Goal: Task Accomplishment & Management: Use online tool/utility

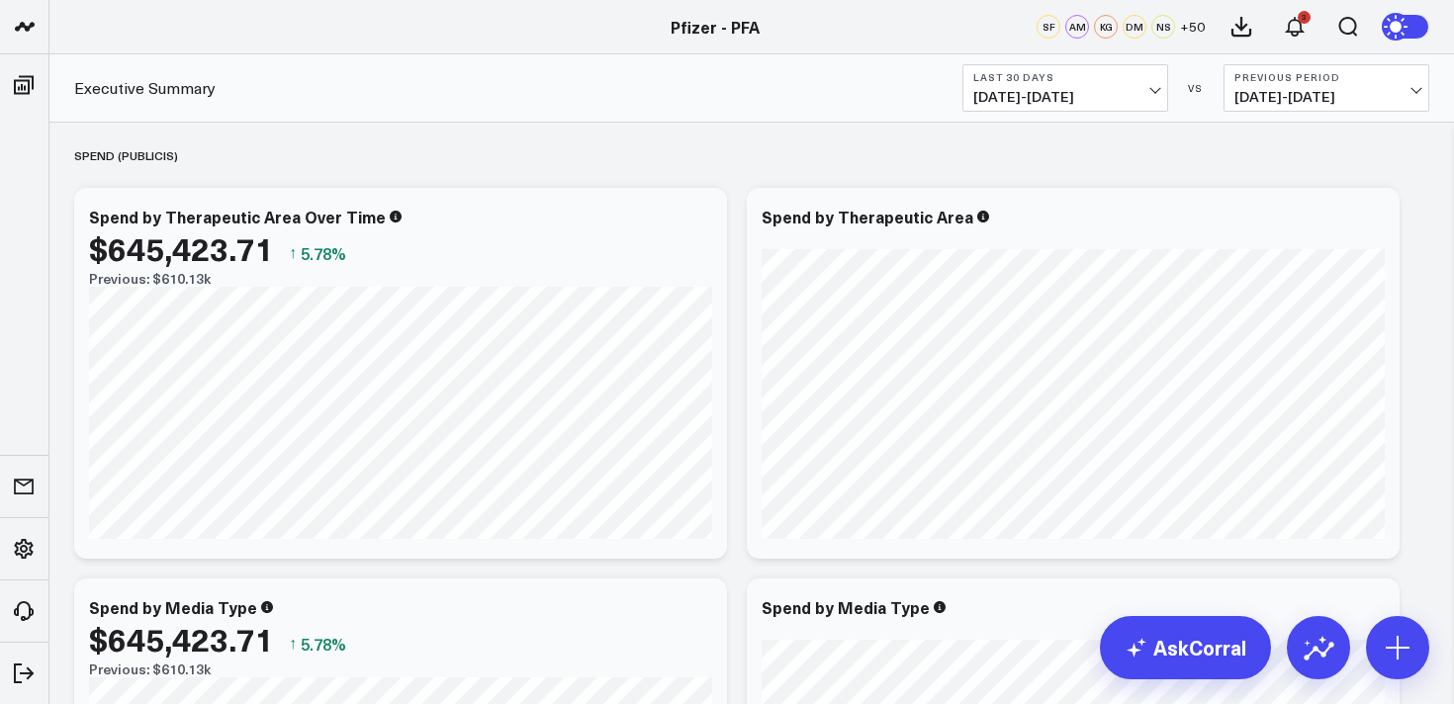
click at [1037, 89] on span "[DATE] - [DATE]" at bounding box center [1065, 97] width 184 height 16
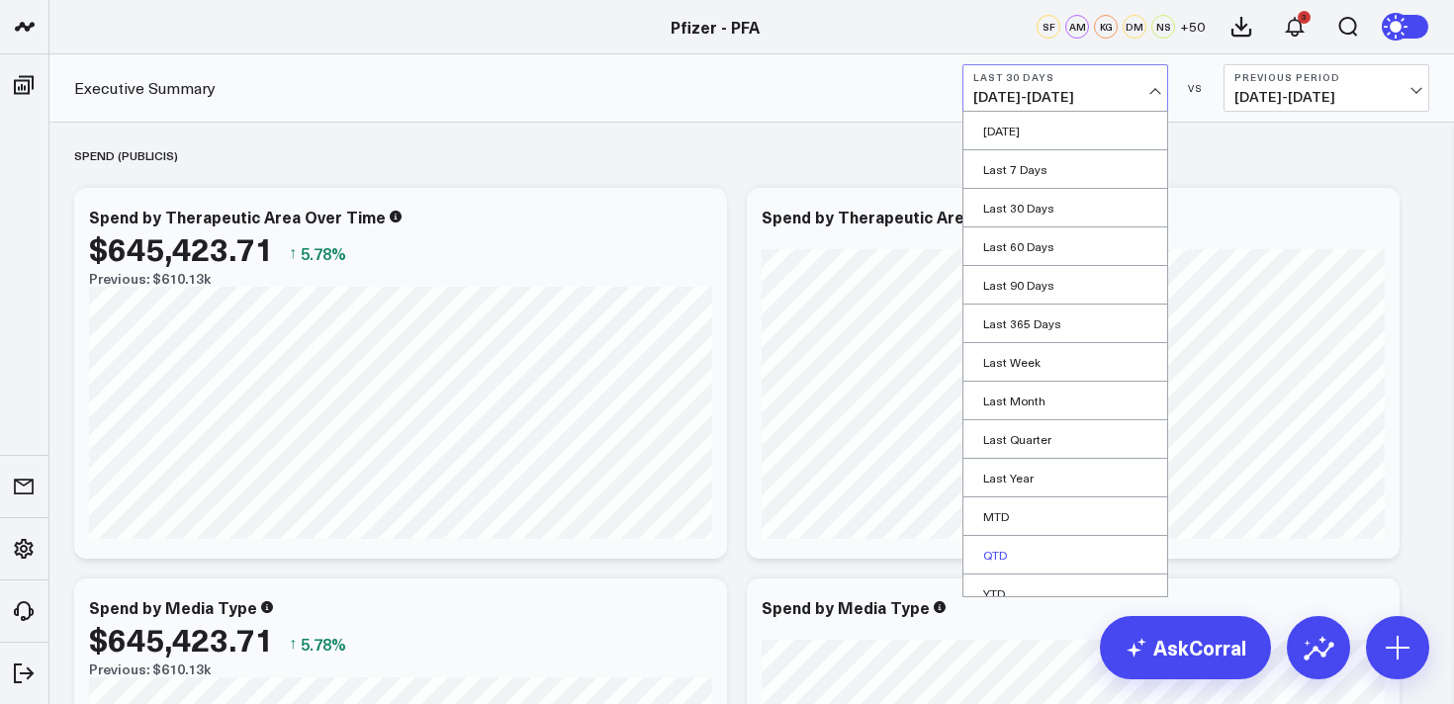
click at [996, 556] on link "QTD" at bounding box center [1065, 555] width 204 height 38
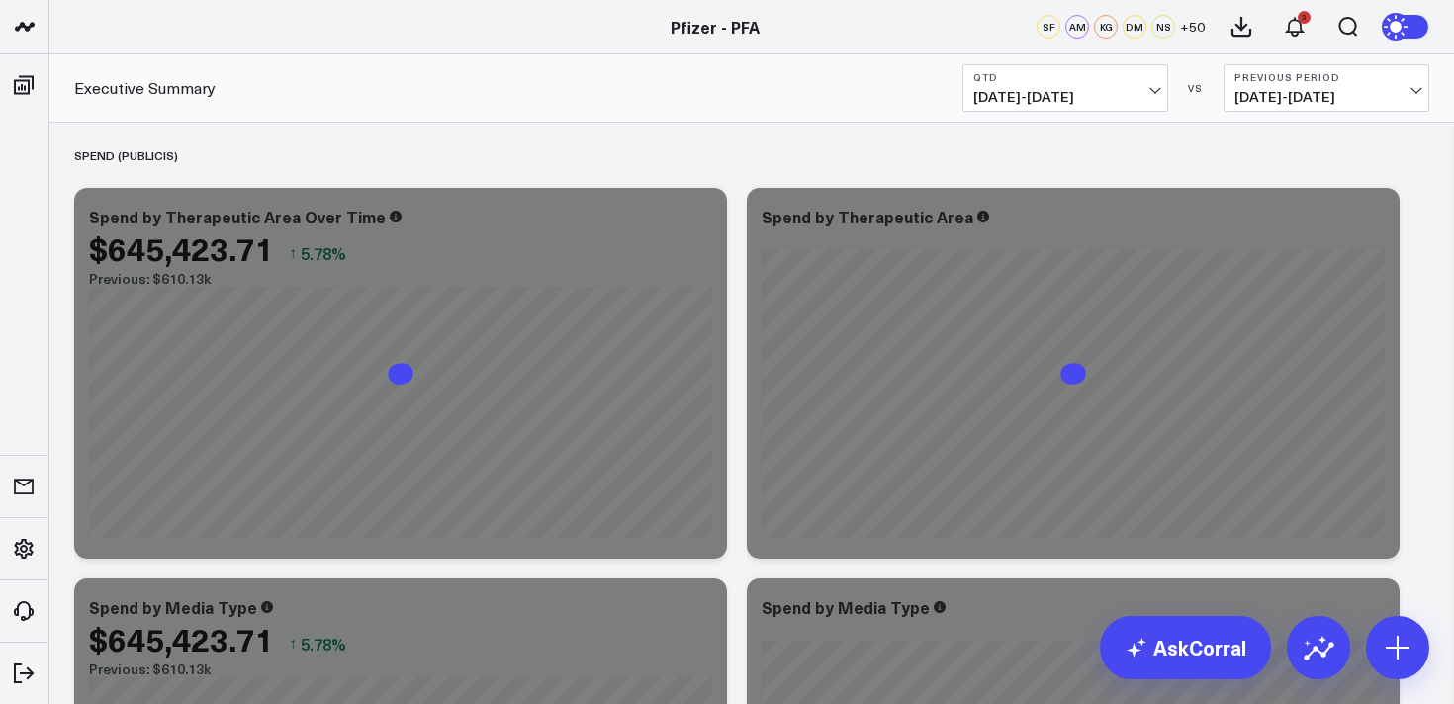
click at [1071, 86] on button "QTD [DATE] - [DATE]" at bounding box center [1065, 87] width 206 height 47
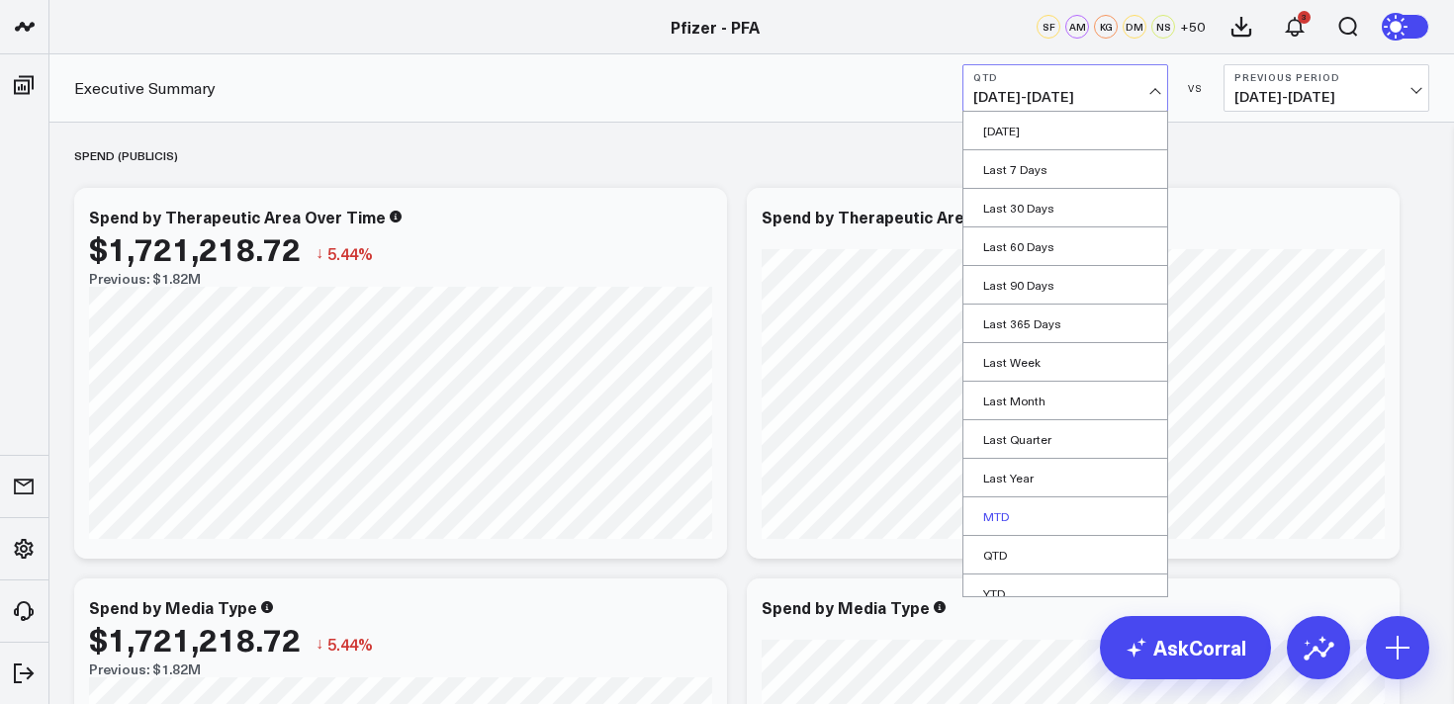
scroll to position [54, 0]
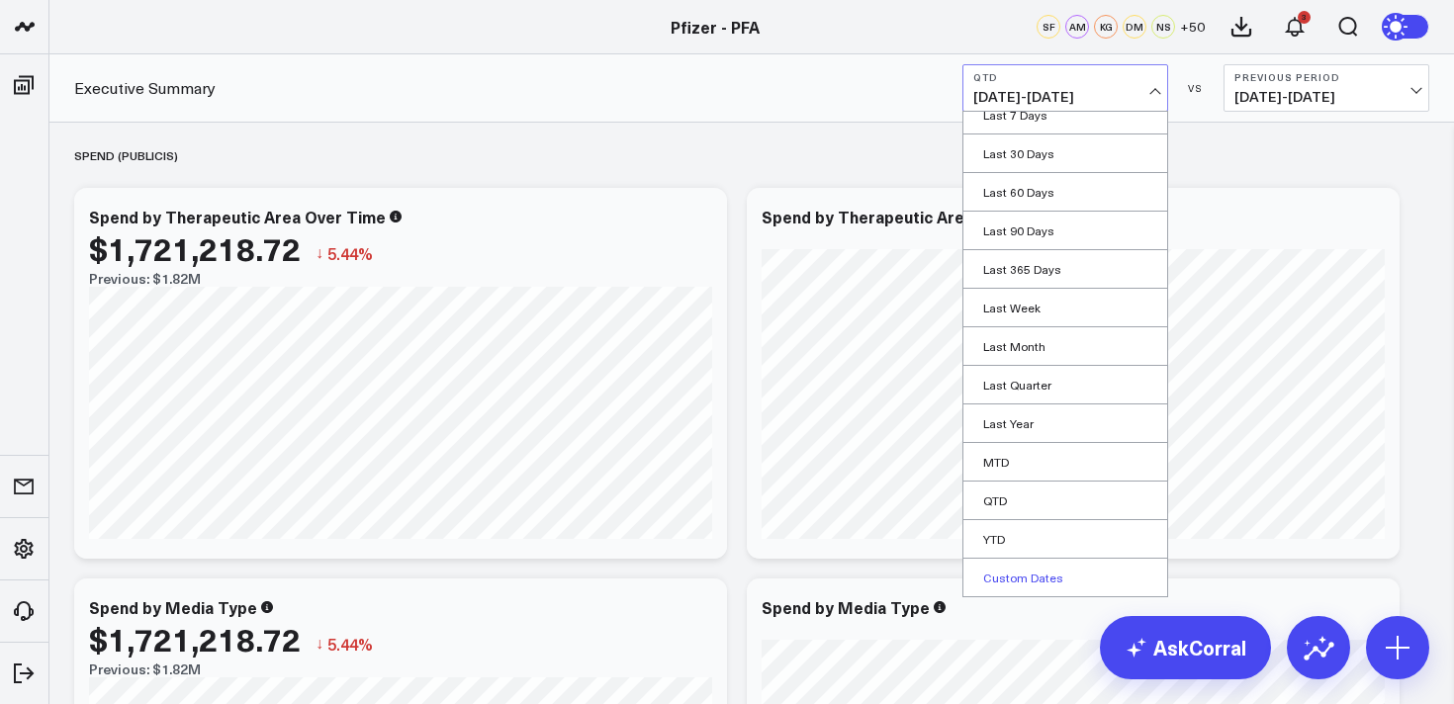
click at [1017, 581] on link "Custom Dates" at bounding box center [1065, 578] width 204 height 38
select select "8"
select select "2025"
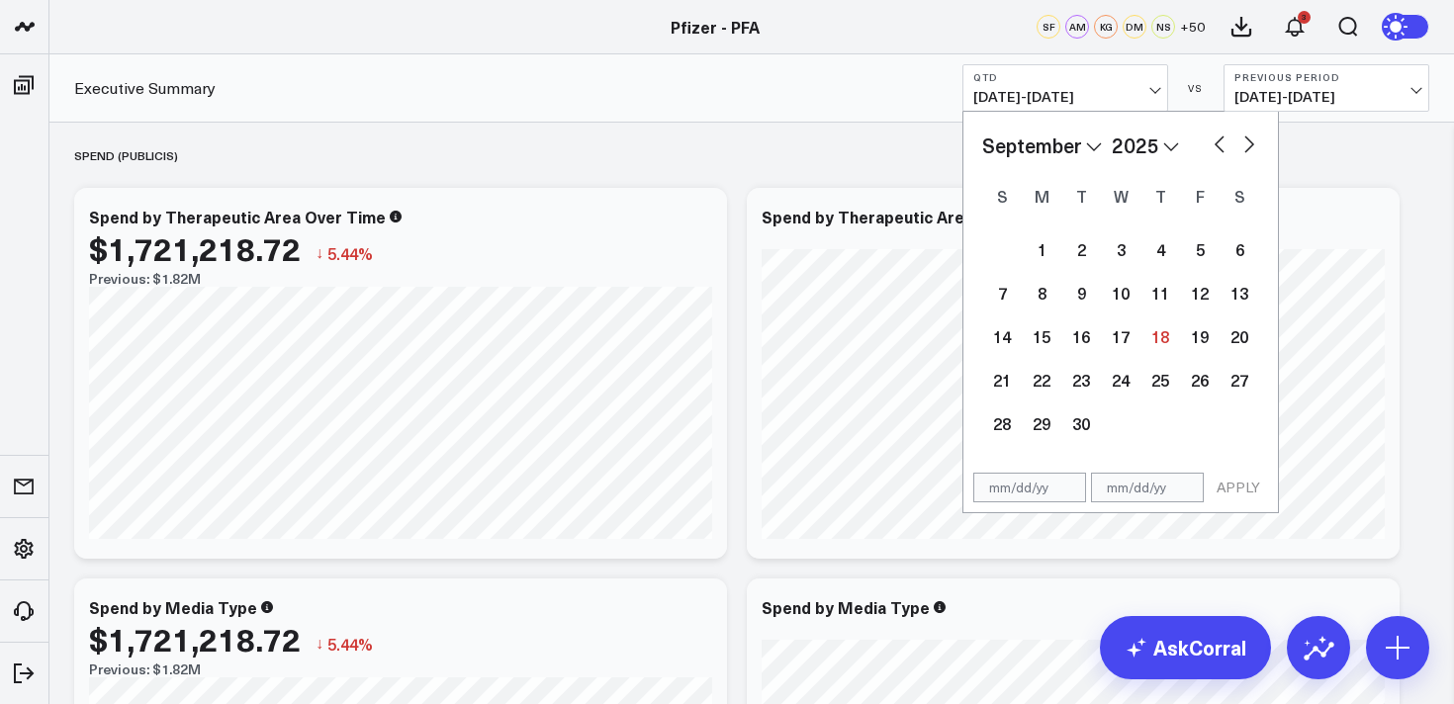
click at [1214, 142] on button "button" at bounding box center [1219, 143] width 20 height 24
select select "7"
select select "2025"
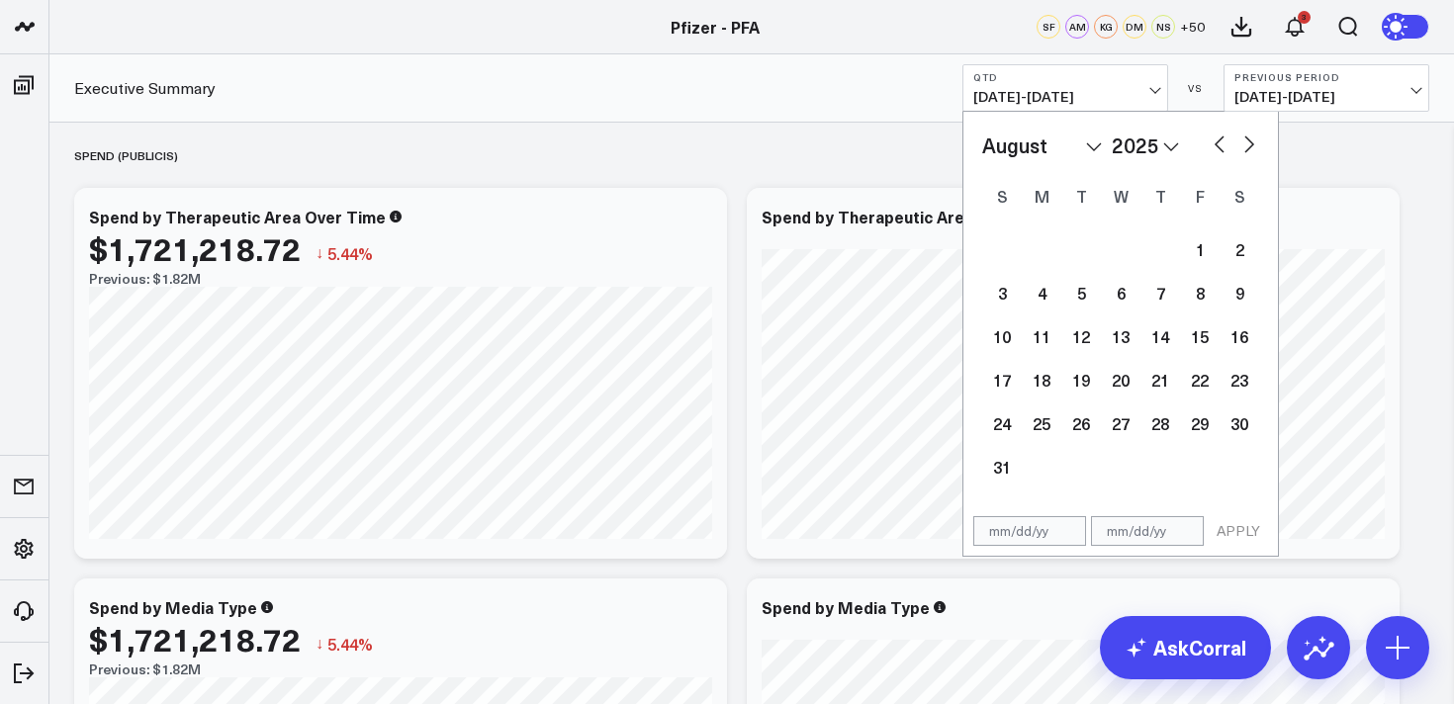
click at [1214, 142] on button "button" at bounding box center [1219, 143] width 20 height 24
select select "6"
select select "2025"
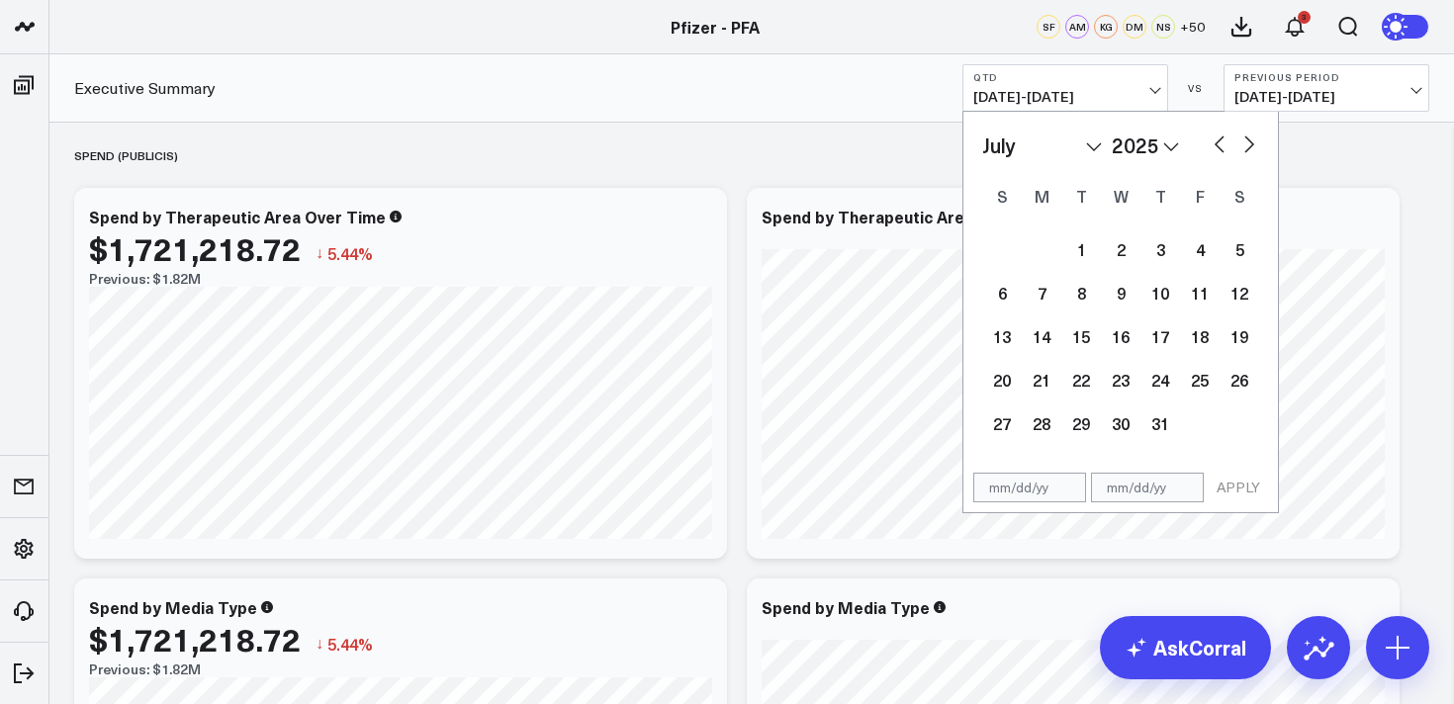
click at [1214, 142] on button "button" at bounding box center [1219, 143] width 20 height 24
select select "5"
select select "2025"
click at [1214, 142] on button "button" at bounding box center [1219, 143] width 20 height 24
select select "4"
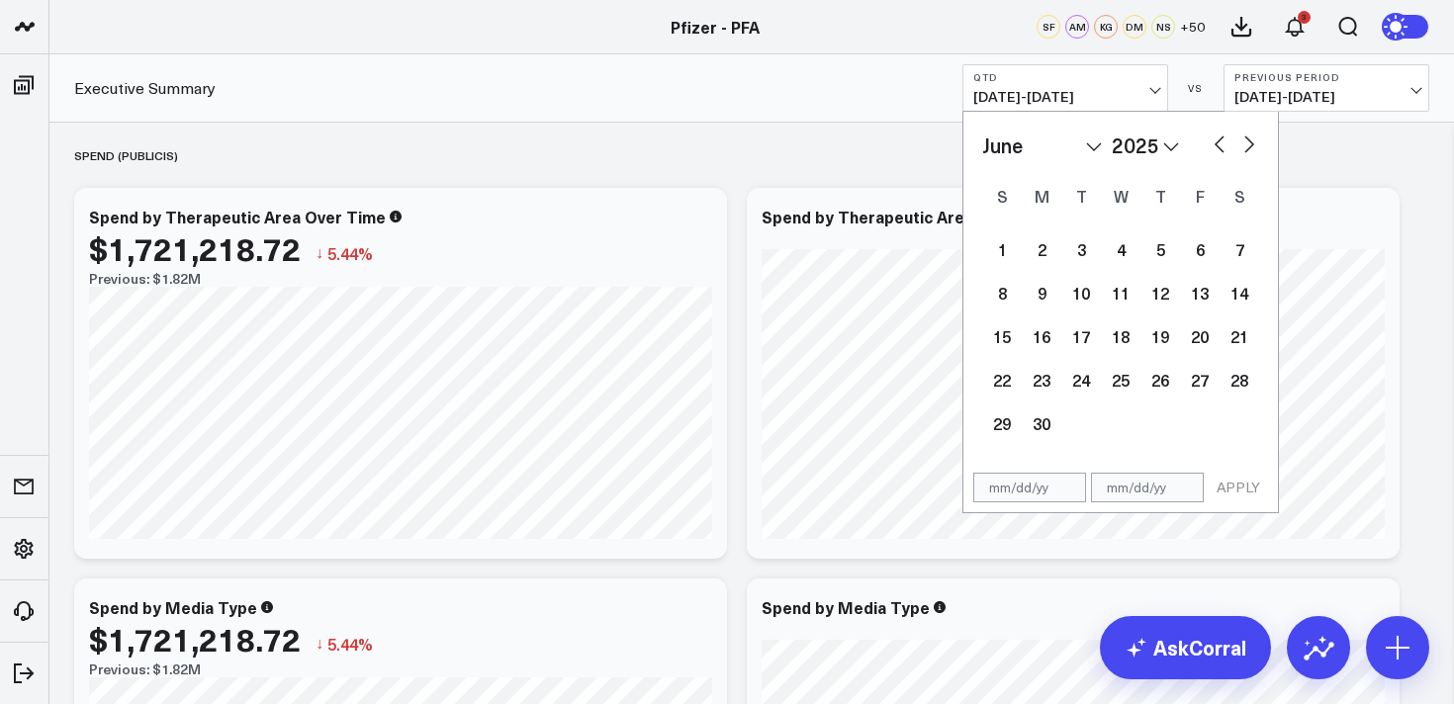
select select "2025"
click at [1162, 250] on div "1" at bounding box center [1160, 249] width 40 height 40
type input "[DATE]"
select select "4"
select select "2025"
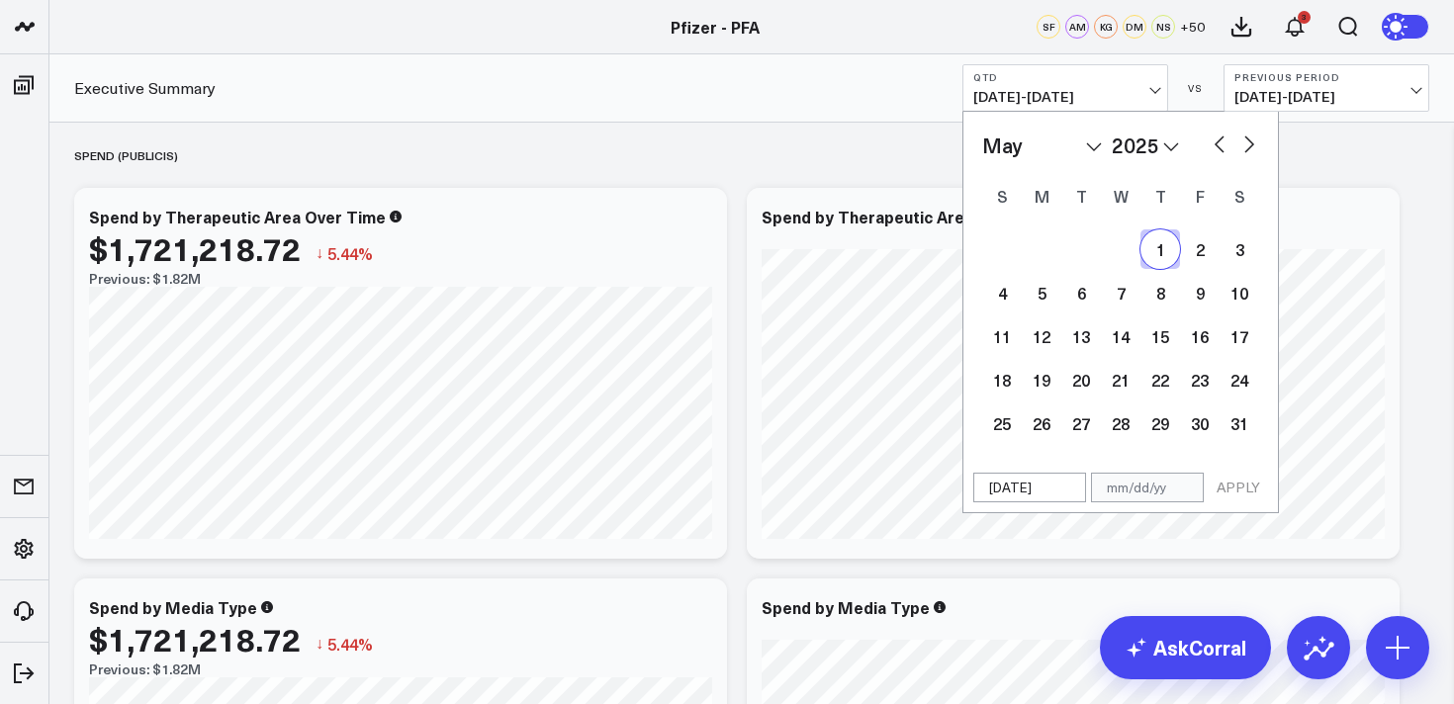
click at [1250, 139] on button "button" at bounding box center [1249, 143] width 20 height 24
select select "5"
select select "2025"
click at [1250, 139] on button "button" at bounding box center [1249, 143] width 20 height 24
select select "6"
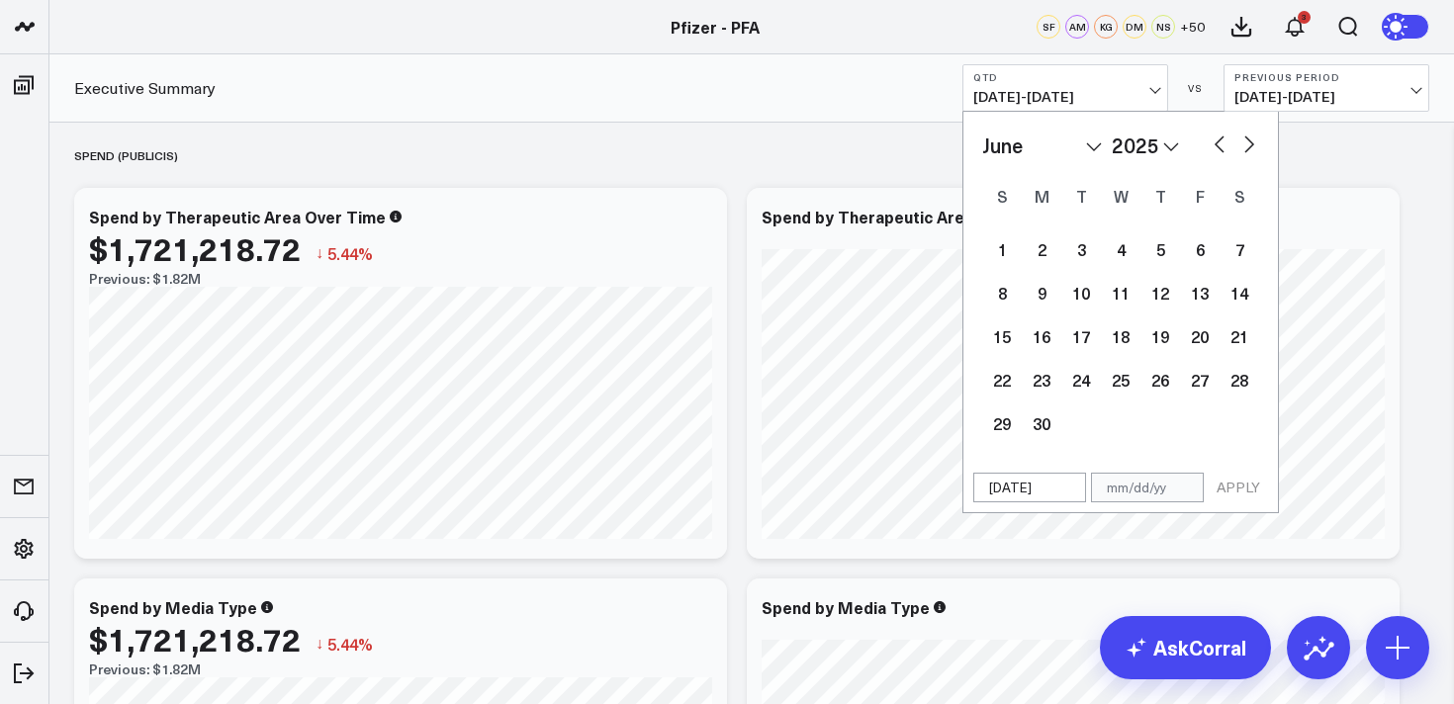
select select "2025"
click at [1250, 139] on button "button" at bounding box center [1249, 143] width 20 height 24
select select "7"
select select "2025"
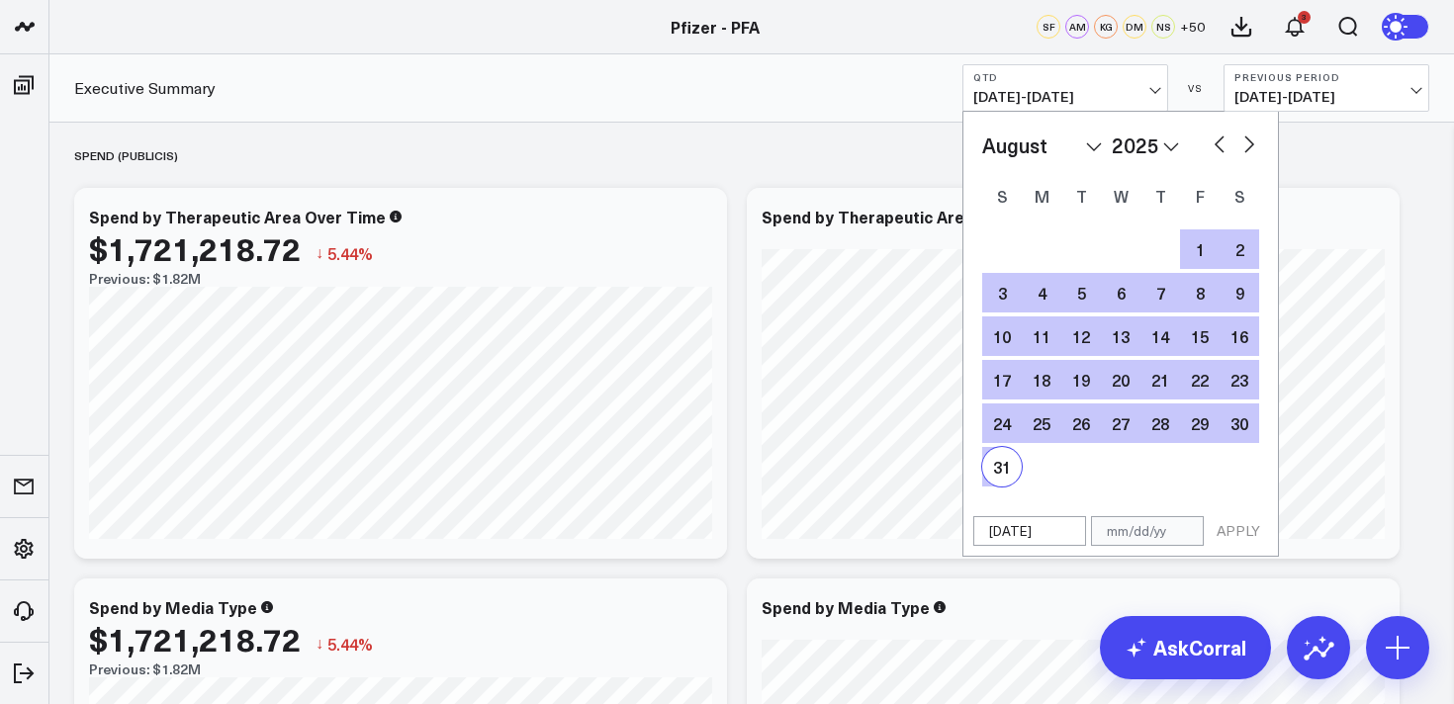
click at [1000, 470] on div "31" at bounding box center [1002, 467] width 40 height 40
type input "[DATE]"
select select "7"
select select "2025"
click at [1247, 535] on button "APPLY" at bounding box center [1237, 531] width 59 height 30
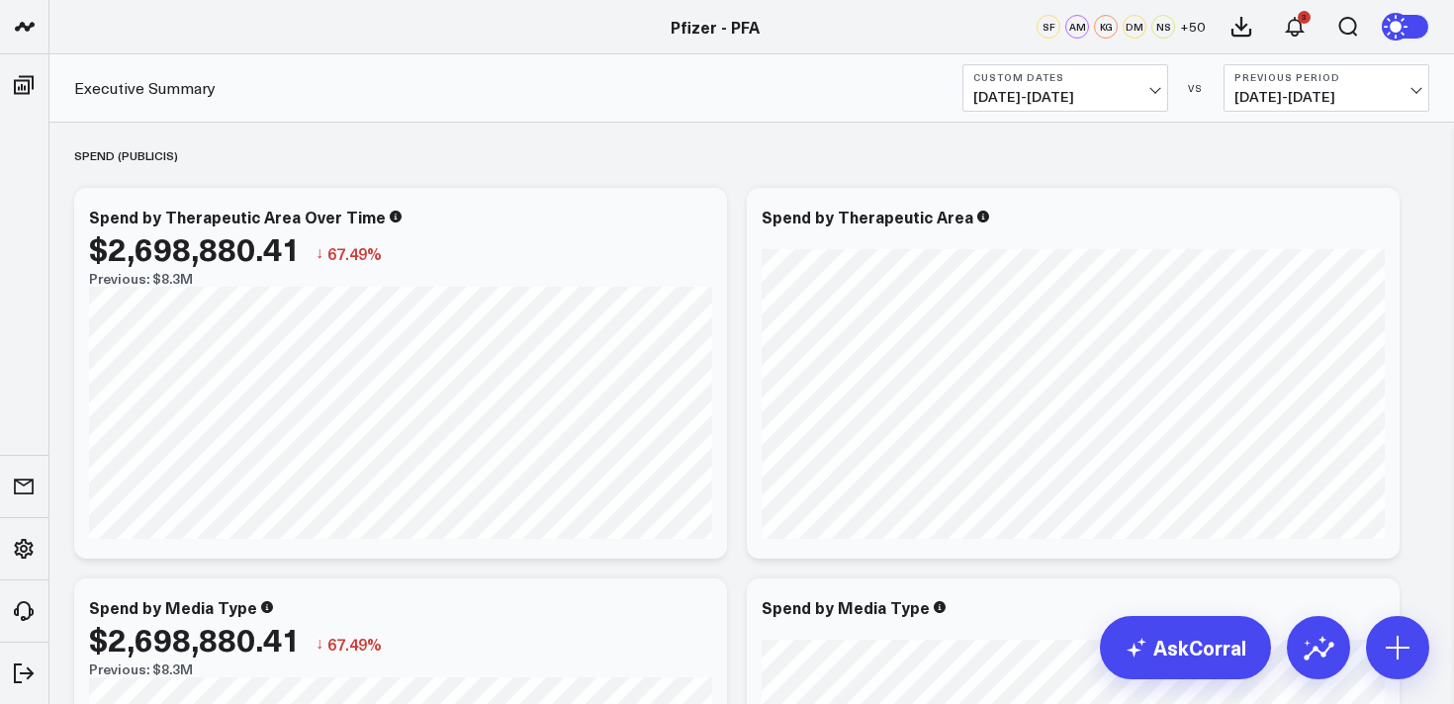
click at [1327, 92] on span "[DATE] - [DATE]" at bounding box center [1326, 97] width 184 height 16
click at [1282, 288] on link "Custom Dates" at bounding box center [1326, 285] width 204 height 38
select select "8"
select select "2025"
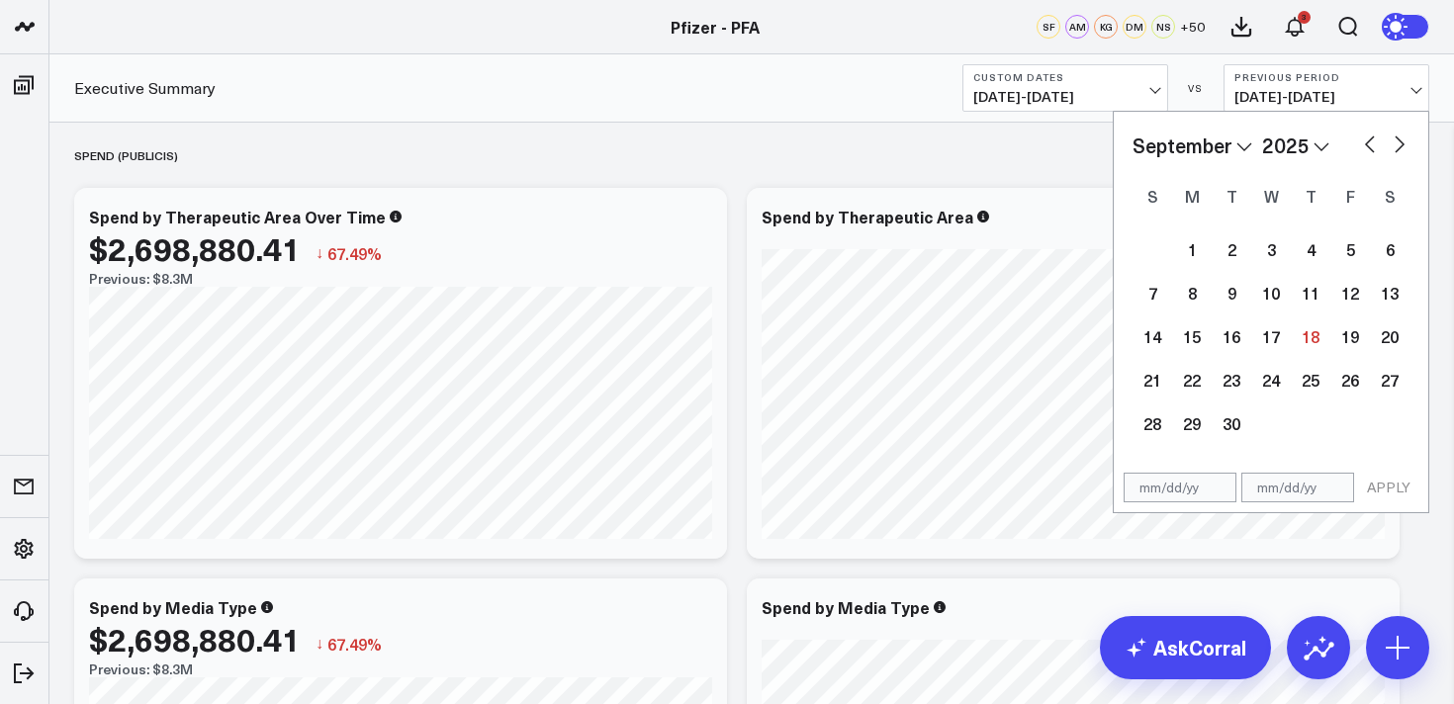
click at [1364, 141] on button "button" at bounding box center [1370, 143] width 20 height 24
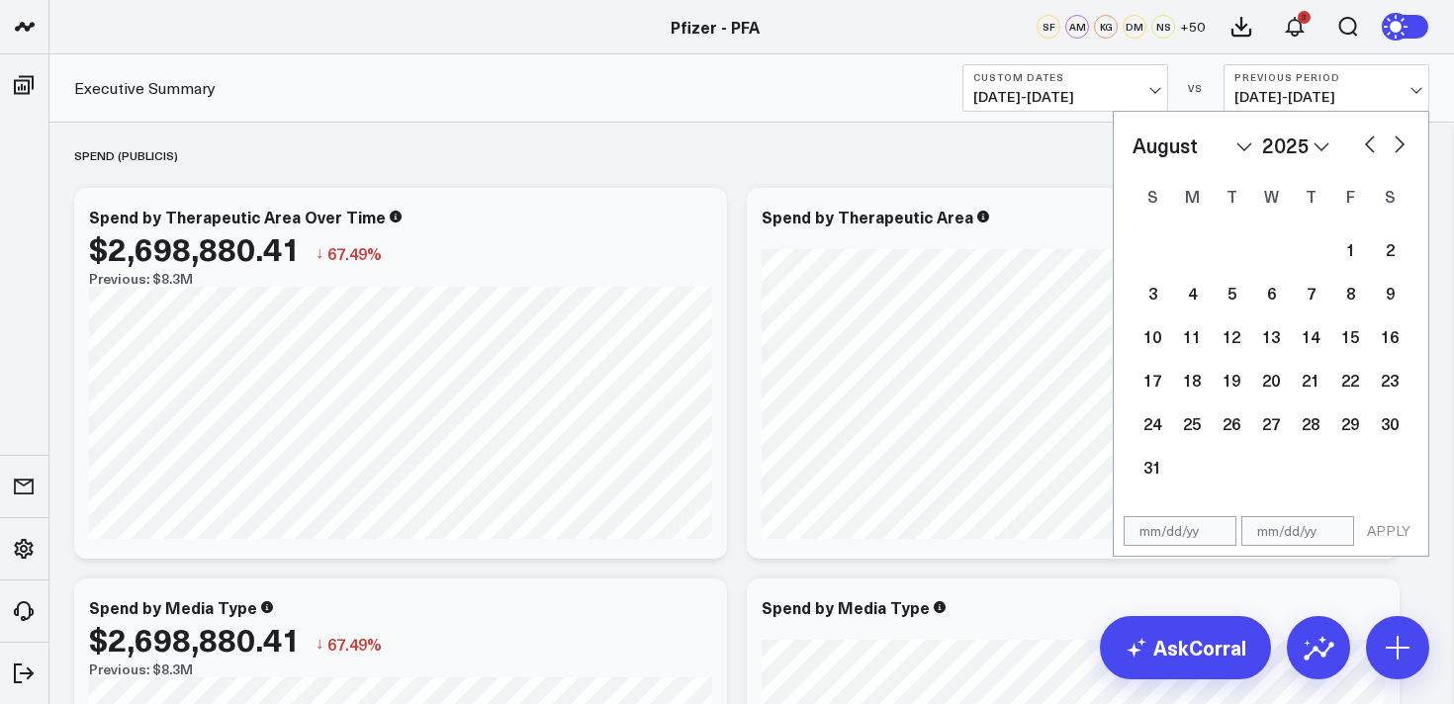
click at [1364, 141] on button "button" at bounding box center [1370, 143] width 20 height 24
select select "5"
select select "2025"
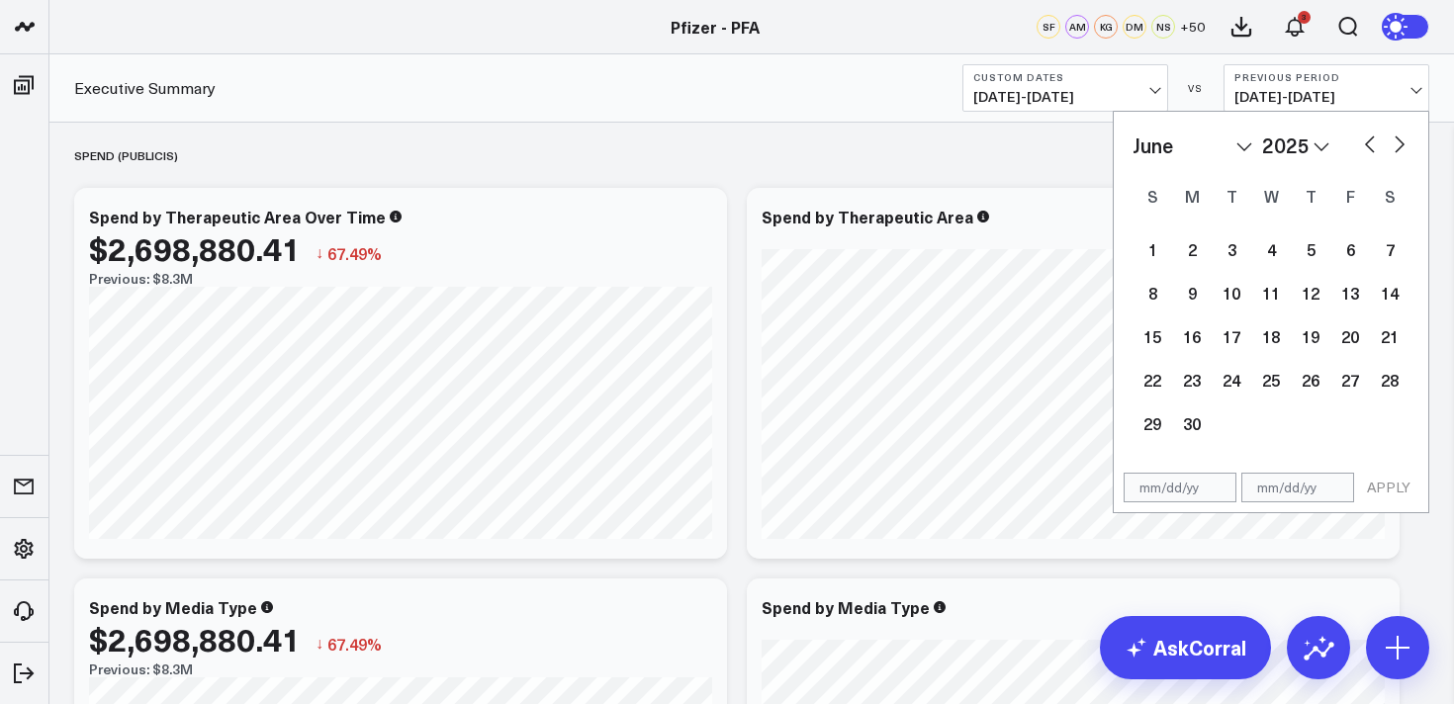
click at [1364, 141] on button "button" at bounding box center [1370, 143] width 20 height 24
select select "3"
select select "2025"
click at [1364, 141] on button "button" at bounding box center [1370, 143] width 20 height 24
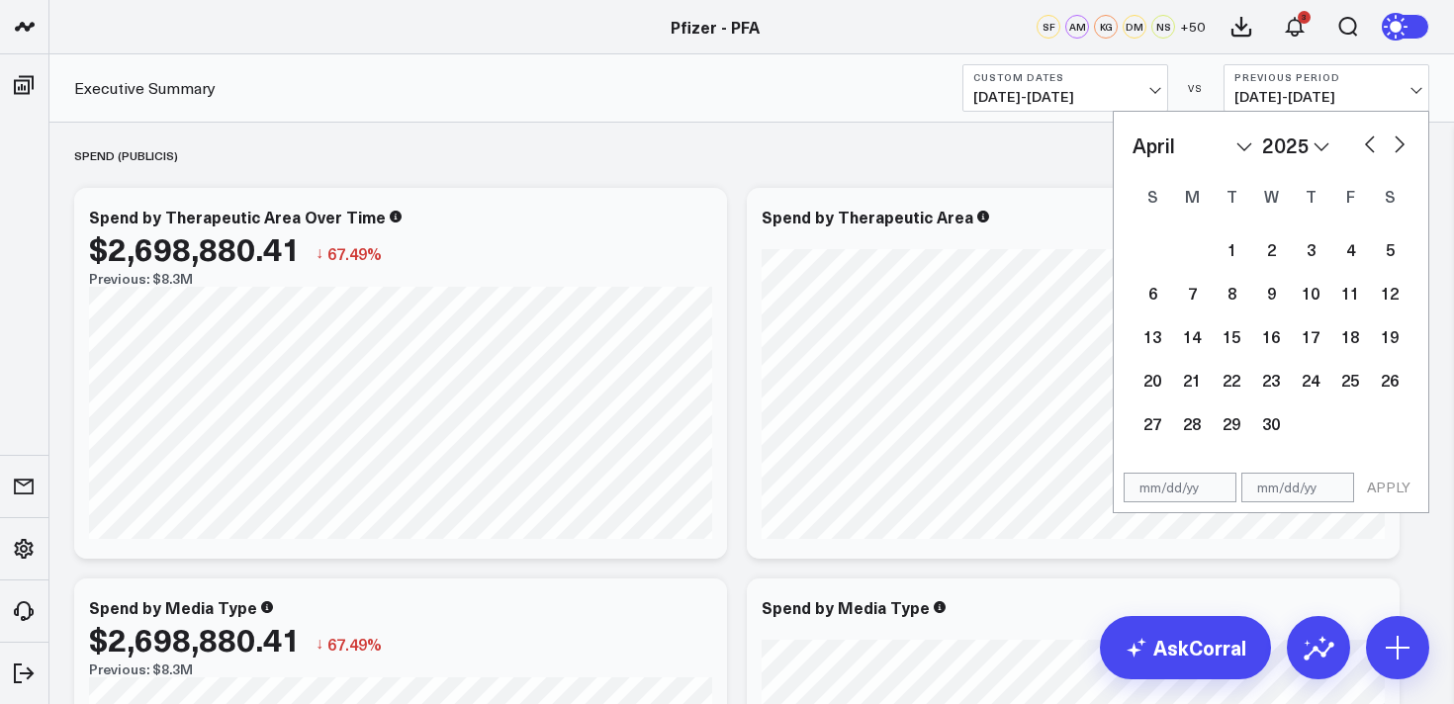
select select "2"
select select "2025"
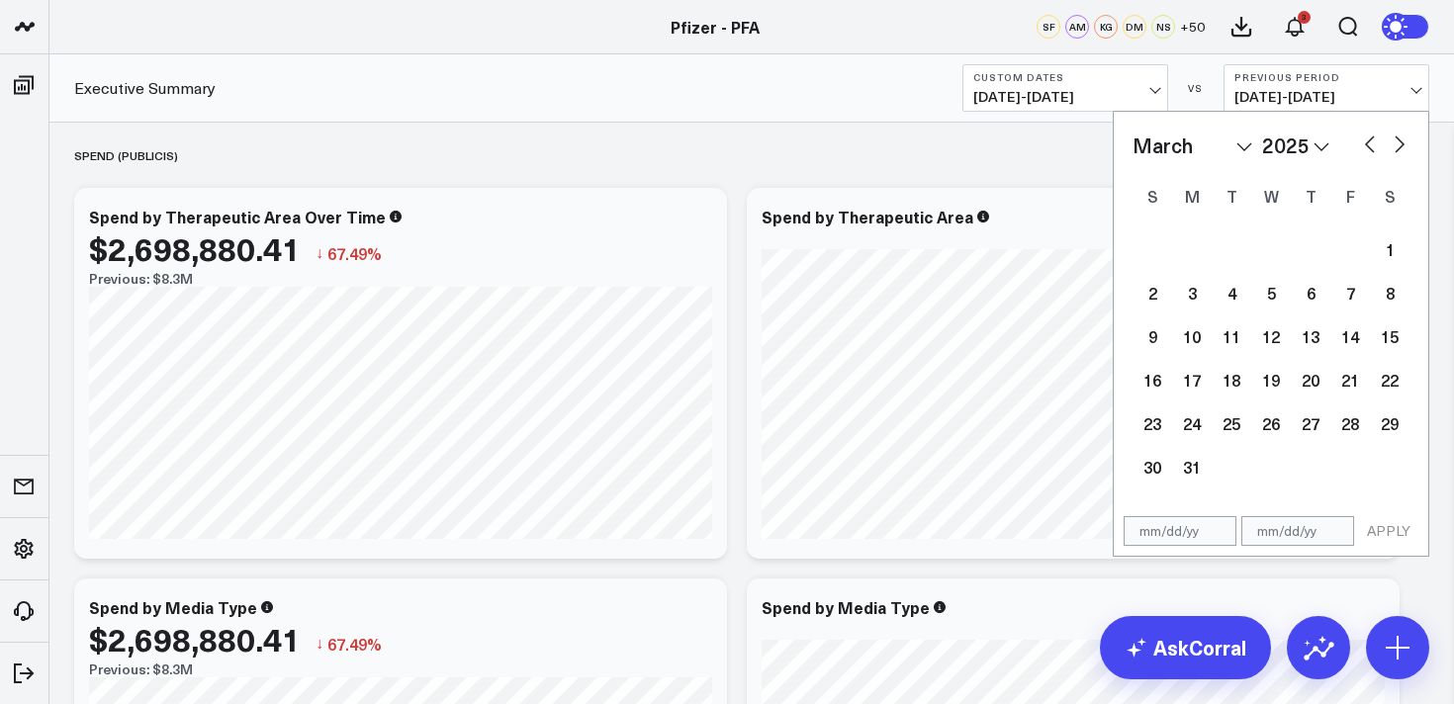
click at [1364, 141] on button "button" at bounding box center [1370, 143] width 20 height 24
select select "2025"
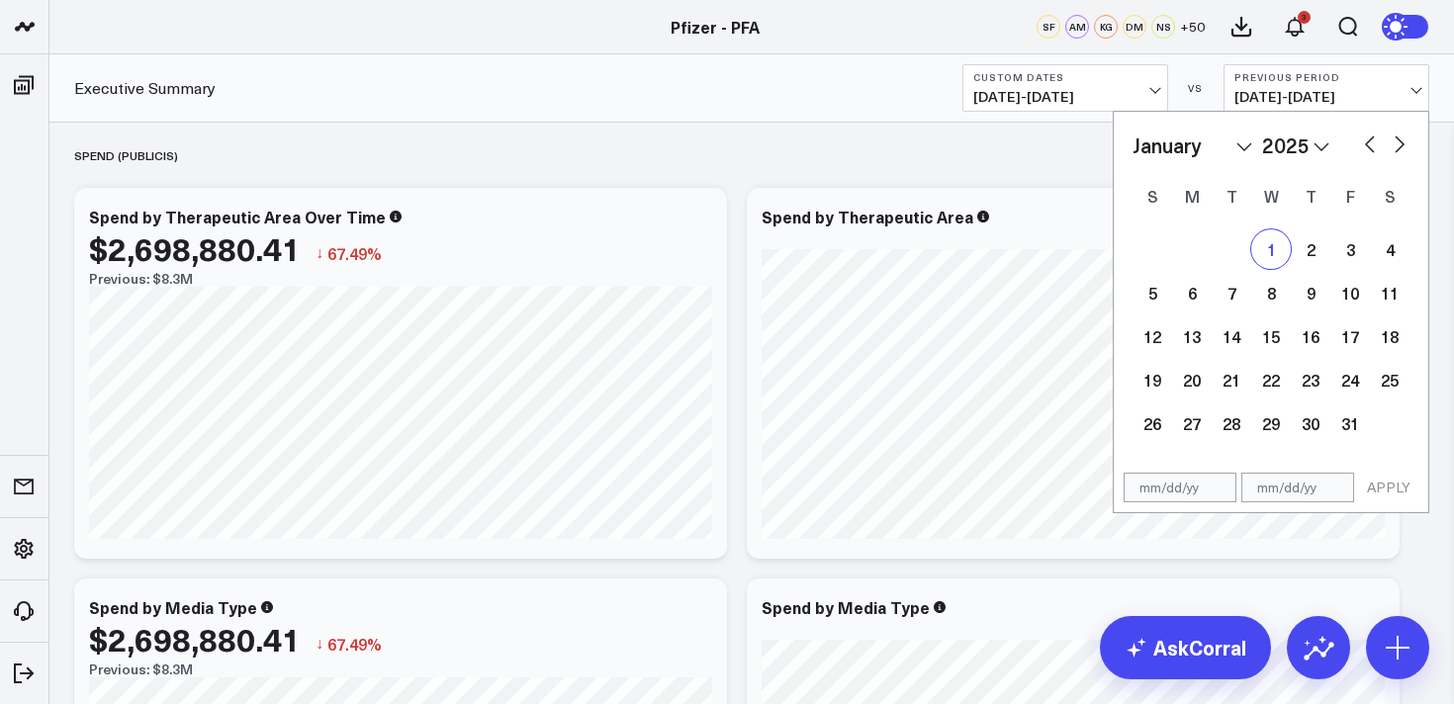
click at [1261, 249] on div "1" at bounding box center [1271, 249] width 40 height 40
type input "[DATE]"
select select "2025"
click at [1397, 140] on button "button" at bounding box center [1399, 143] width 20 height 24
select select "1"
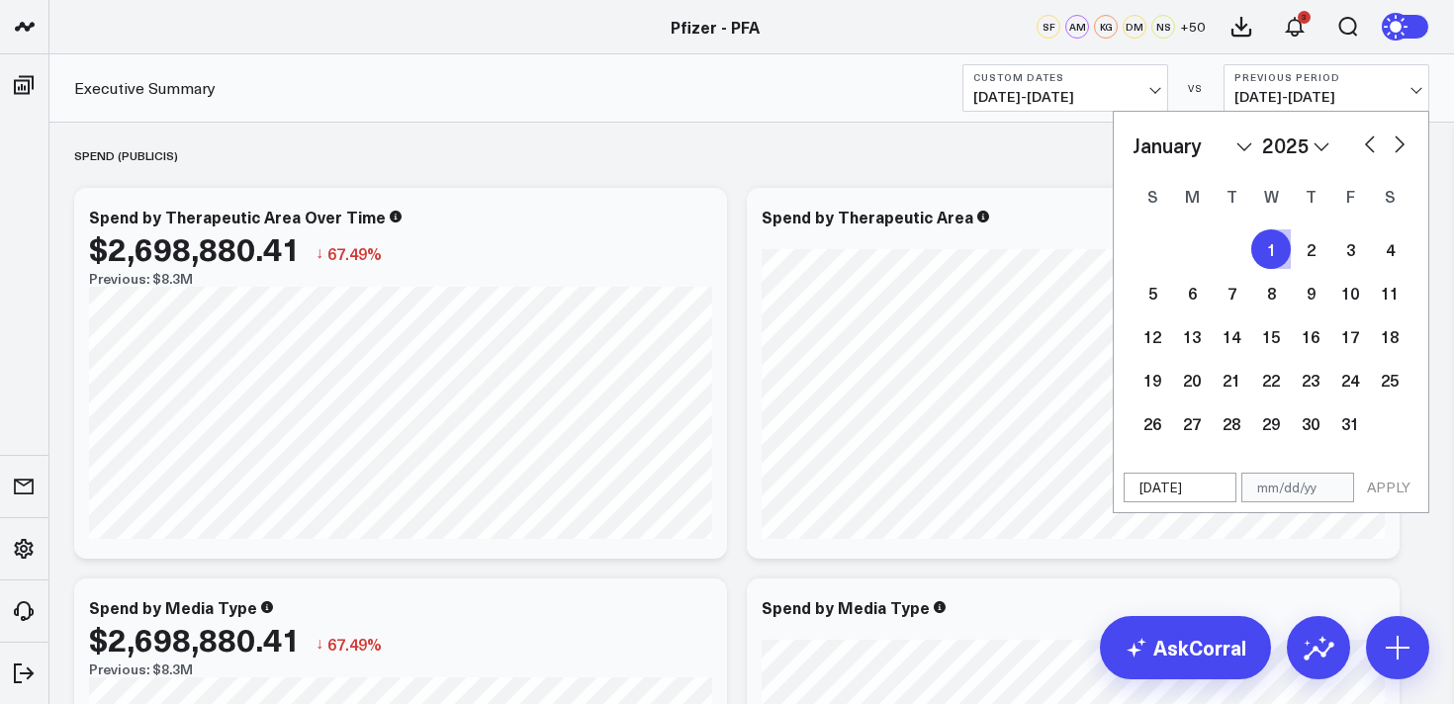
select select "2025"
click at [1397, 140] on button "button" at bounding box center [1399, 143] width 20 height 24
select select "2"
select select "2025"
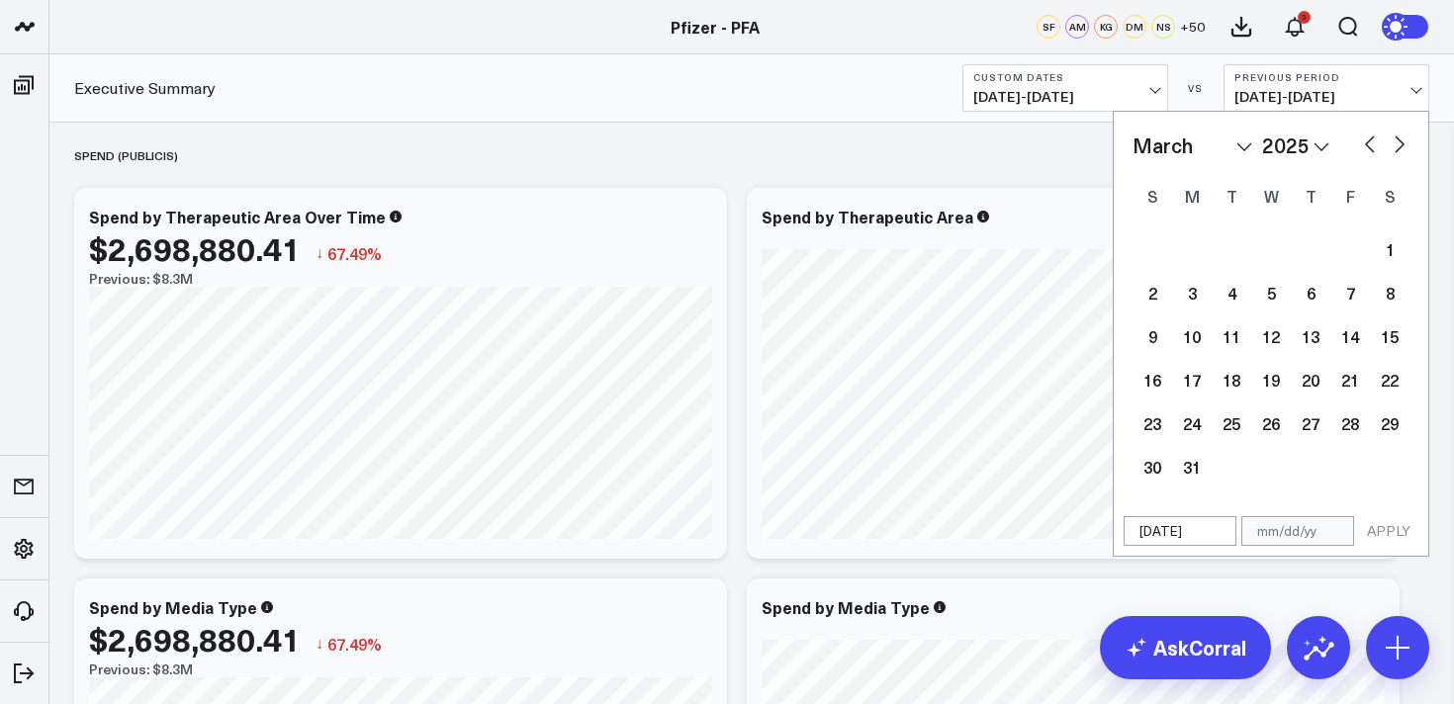
click at [1397, 140] on button "button" at bounding box center [1399, 143] width 20 height 24
select select "3"
select select "2025"
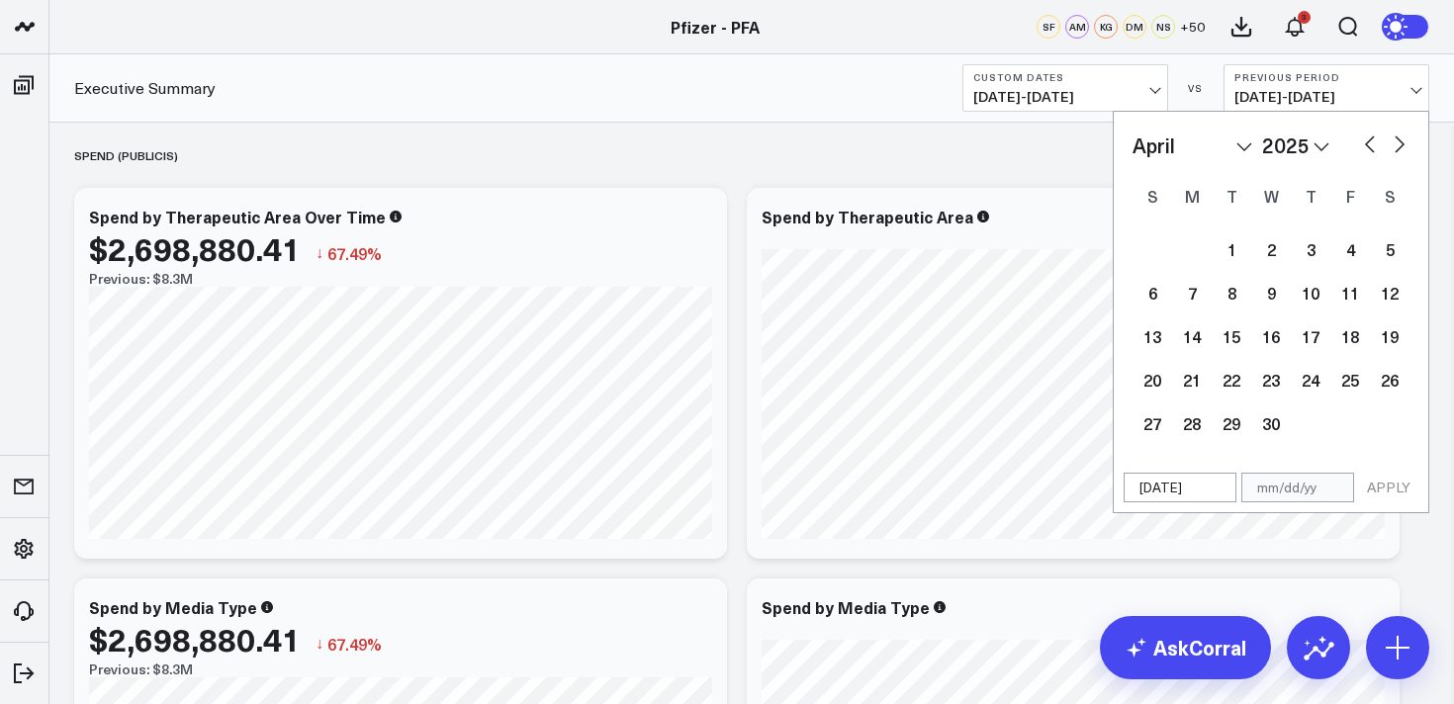
click at [1397, 140] on button "button" at bounding box center [1399, 143] width 20 height 24
select select "4"
select select "2025"
click at [1397, 140] on button "button" at bounding box center [1399, 143] width 20 height 24
select select "5"
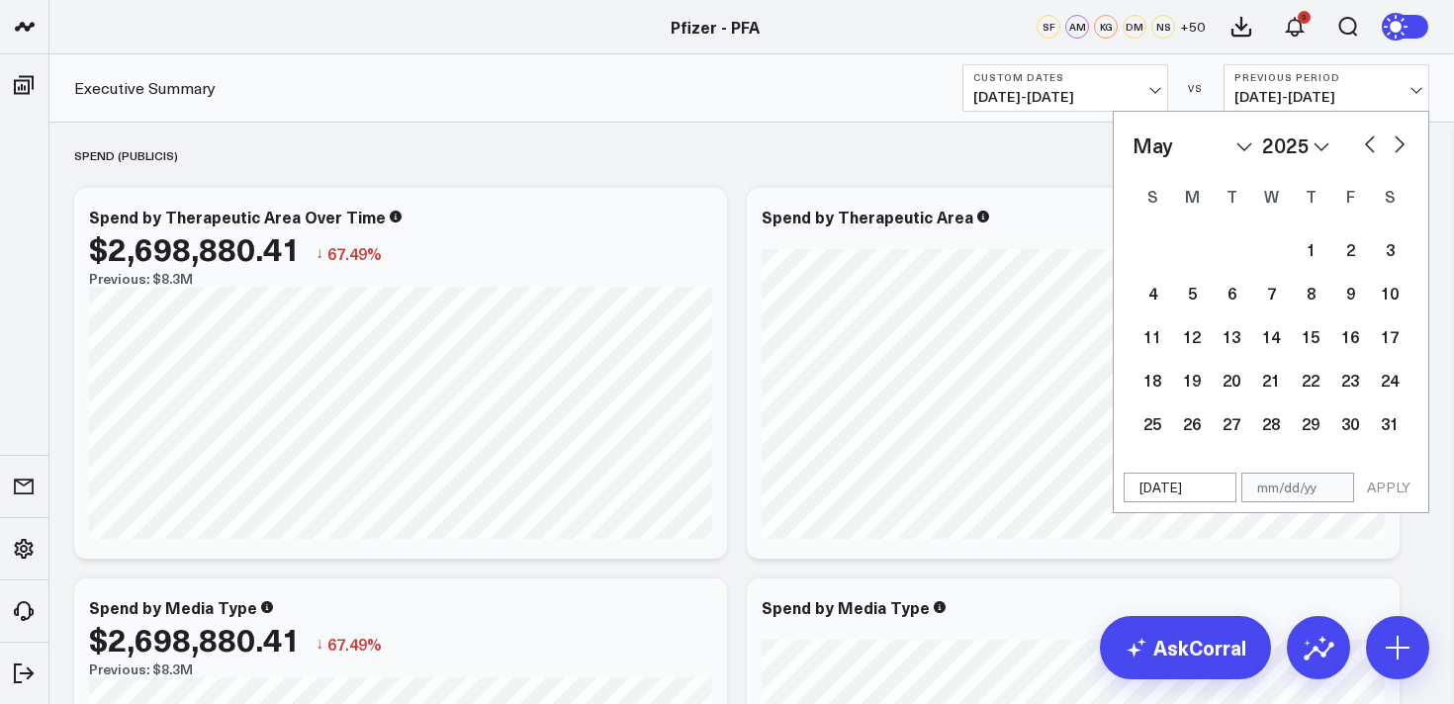
select select "2025"
click at [1379, 141] on button "button" at bounding box center [1370, 143] width 20 height 24
select select "4"
select select "2025"
click at [1376, 142] on button "button" at bounding box center [1370, 143] width 20 height 24
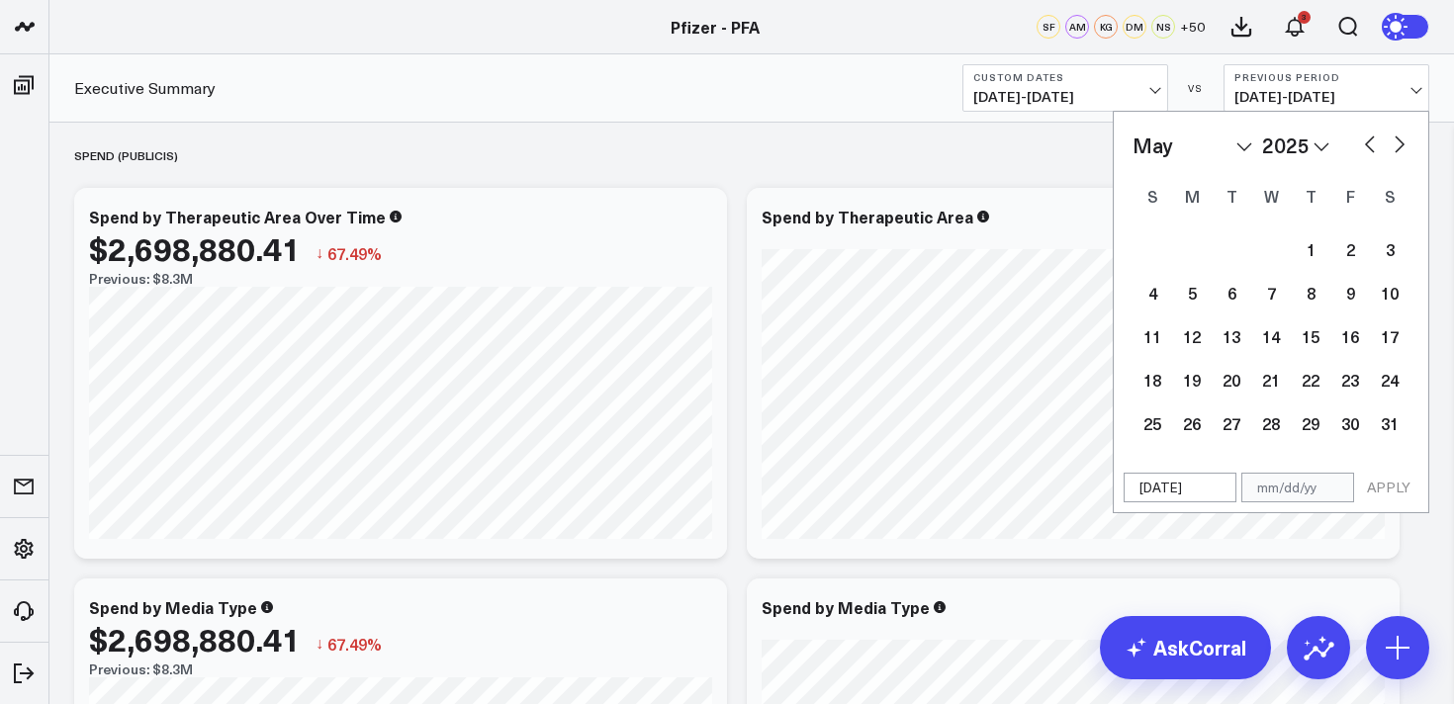
select select "3"
select select "2025"
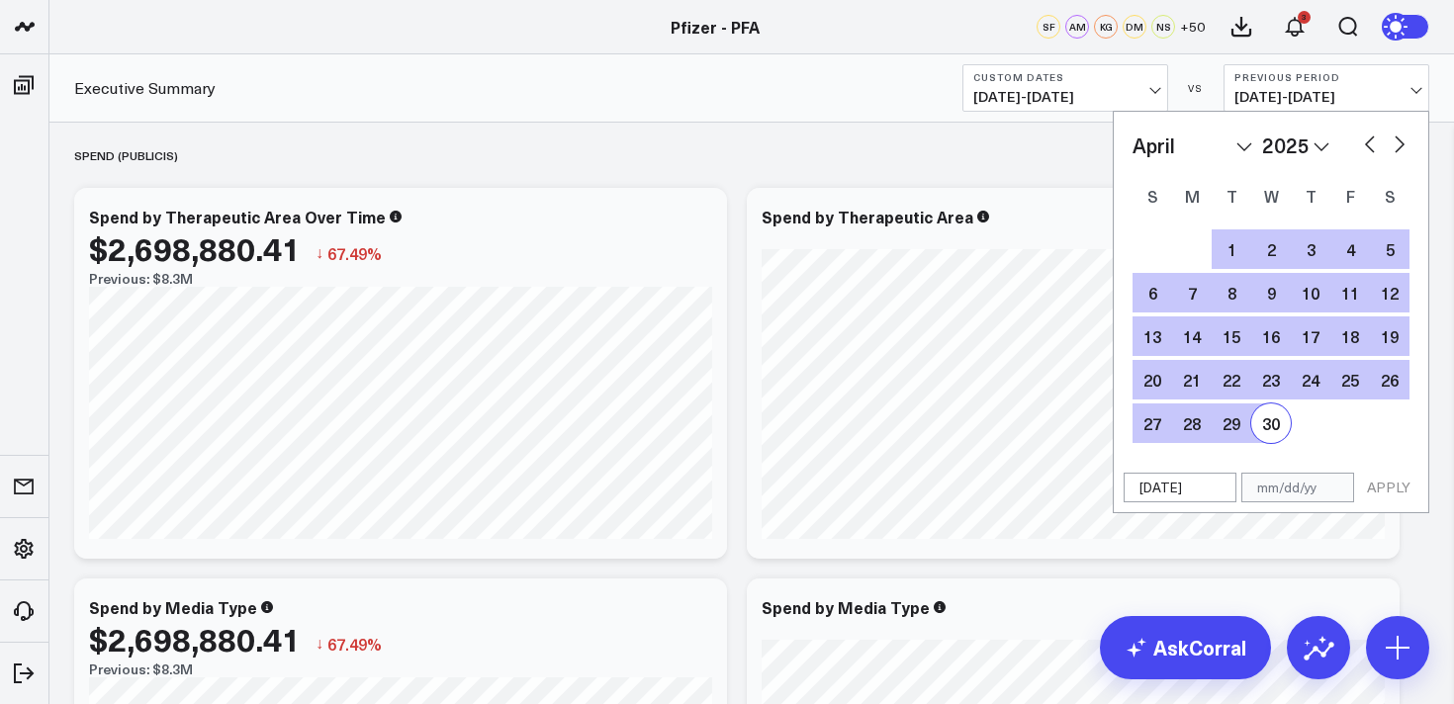
click at [1263, 421] on div "30" at bounding box center [1271, 423] width 40 height 40
type input "[DATE]"
select select "3"
select select "2025"
click at [1389, 479] on button "APPLY" at bounding box center [1388, 488] width 59 height 30
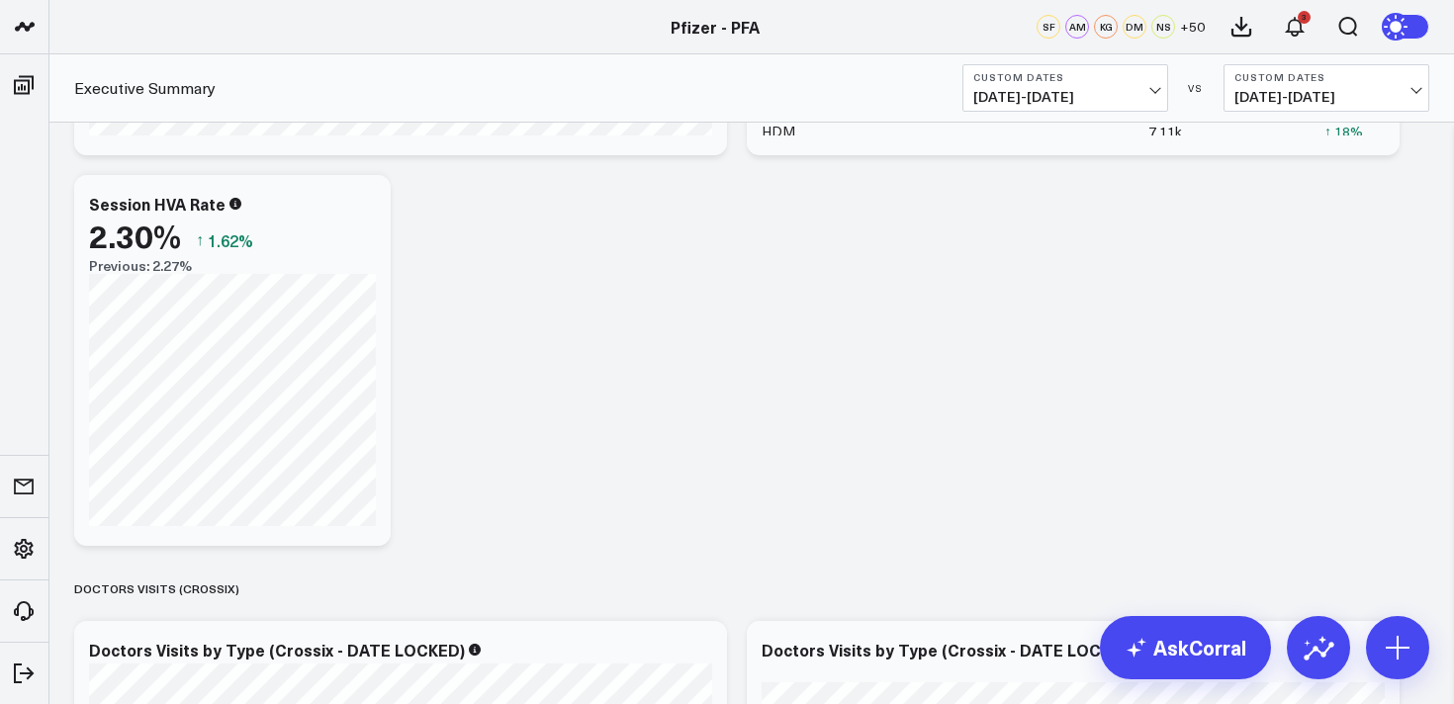
scroll to position [4077, 0]
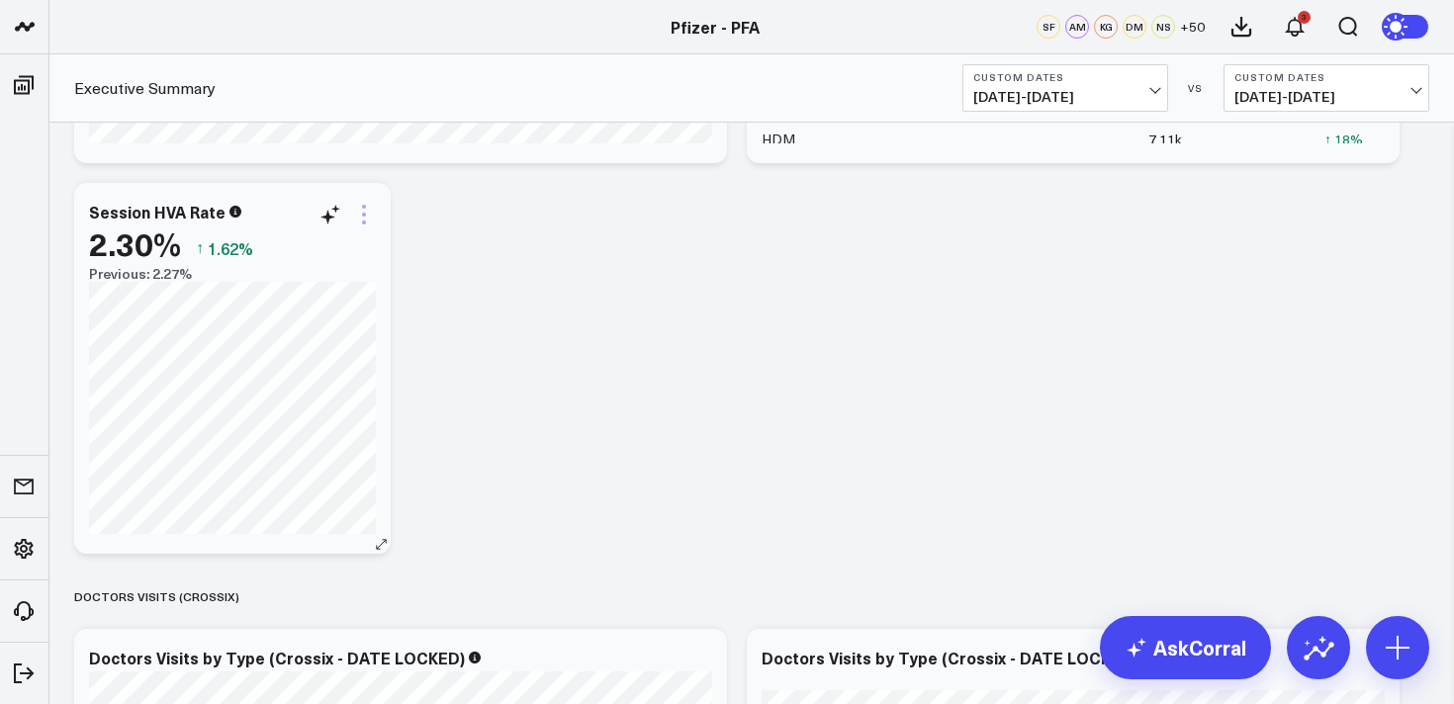
click at [359, 213] on icon at bounding box center [364, 215] width 24 height 24
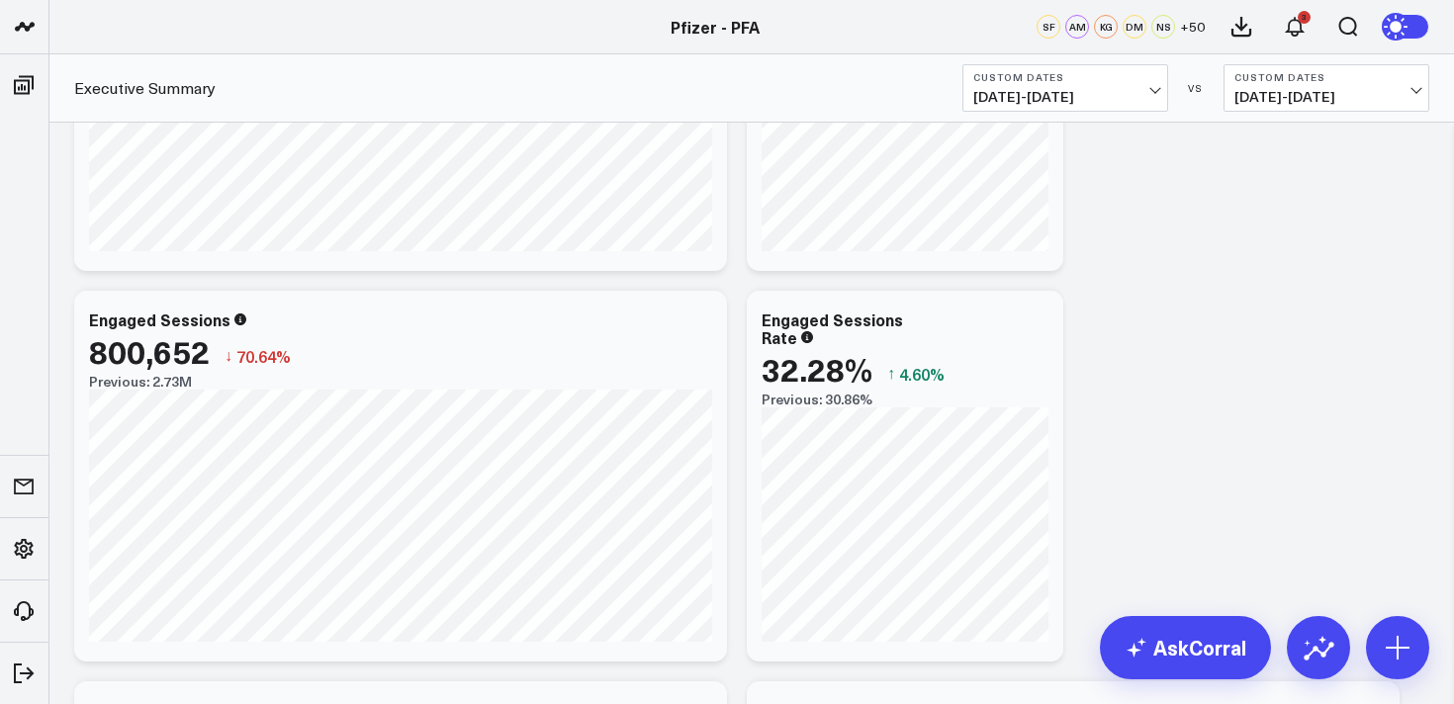
scroll to position [2353, 0]
